Goal: Task Accomplishment & Management: Use online tool/utility

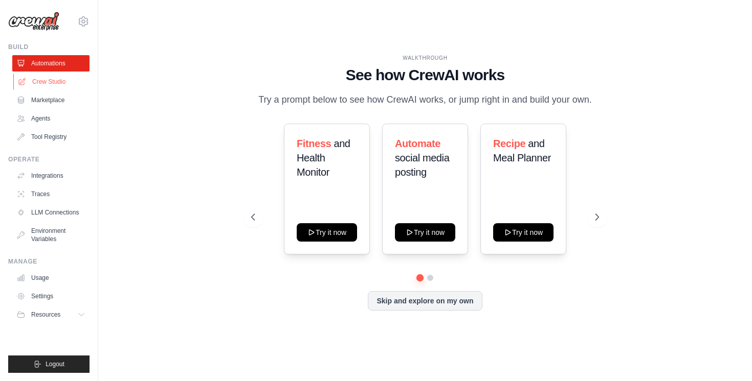
click at [58, 81] on link "Crew Studio" at bounding box center [51, 82] width 77 height 16
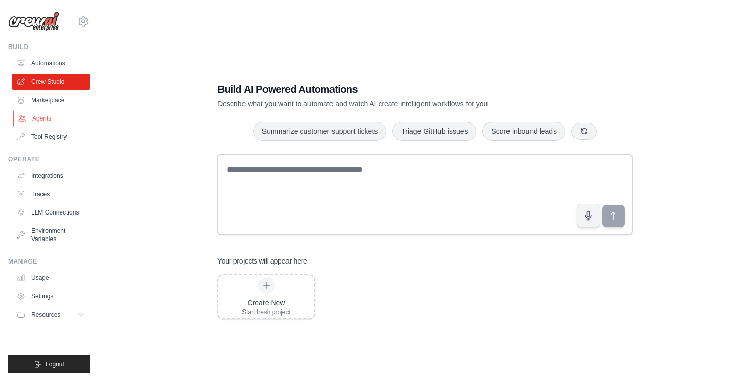
click at [37, 121] on link "Agents" at bounding box center [51, 118] width 77 height 16
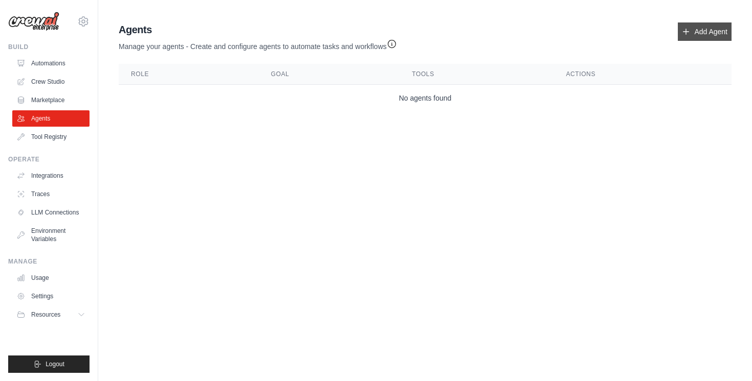
click at [688, 33] on icon at bounding box center [686, 32] width 8 height 8
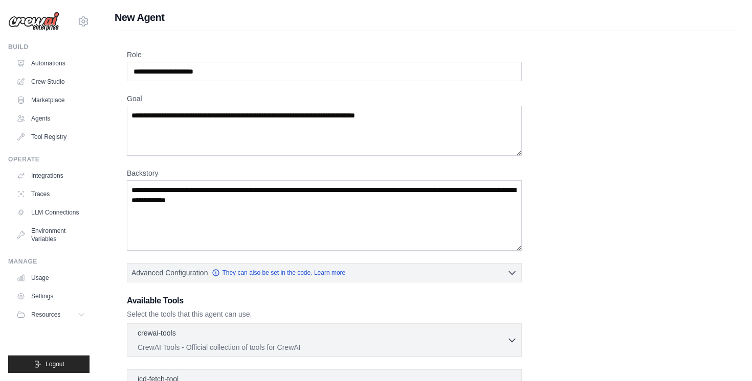
click at [622, 272] on div "Role Goal Backstory Advanced Configuration They can also be set in the code. Le…" at bounding box center [425, 276] width 596 height 453
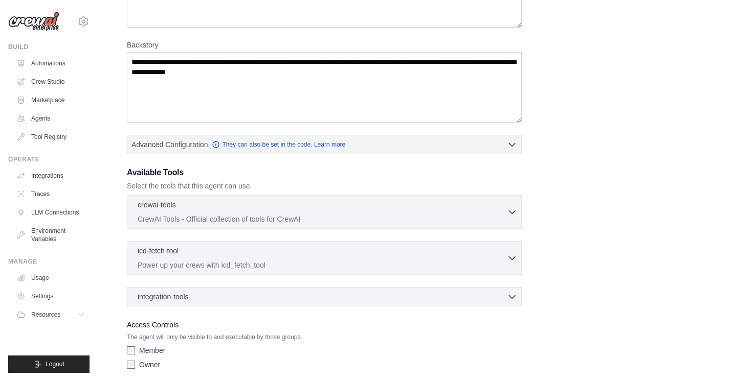
scroll to position [167, 0]
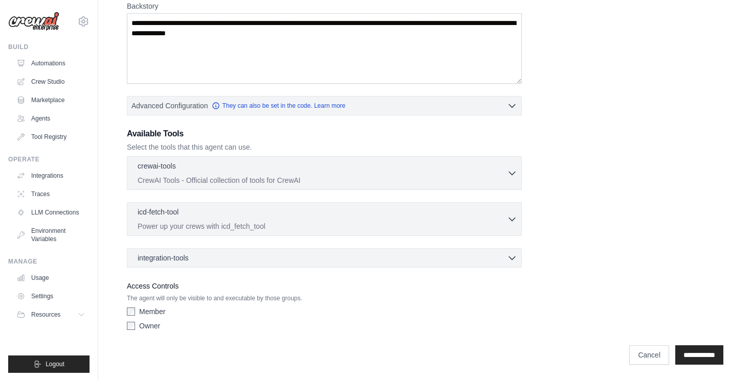
click at [325, 299] on p "The agent will only be visible to and executable by those groups." at bounding box center [324, 299] width 395 height 8
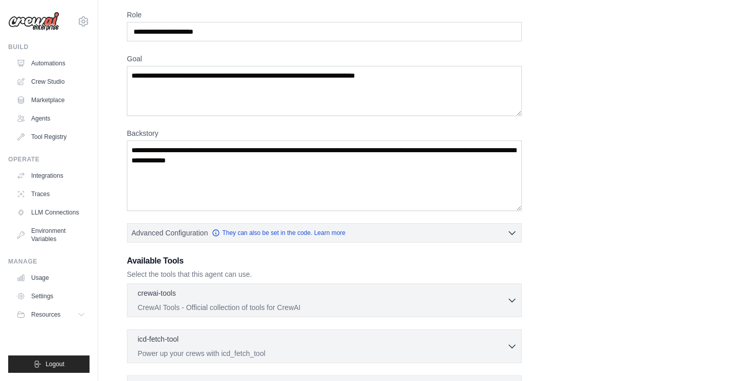
scroll to position [0, 0]
